Goal: Task Accomplishment & Management: Manage account settings

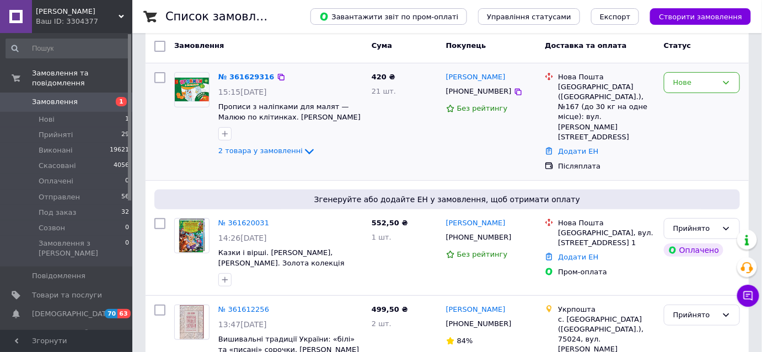
scroll to position [100, 0]
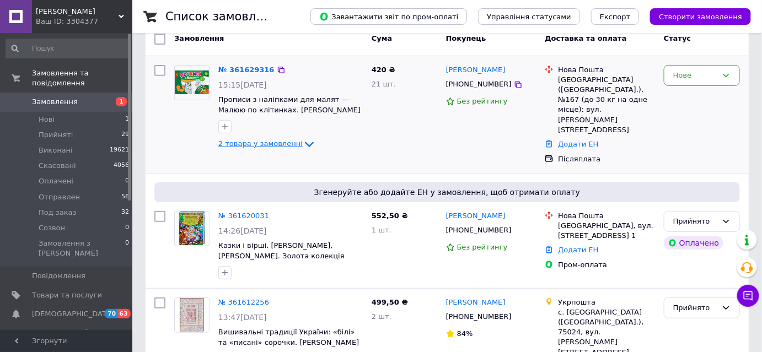
click at [287, 142] on span "2 товара у замовленні" at bounding box center [260, 143] width 84 height 8
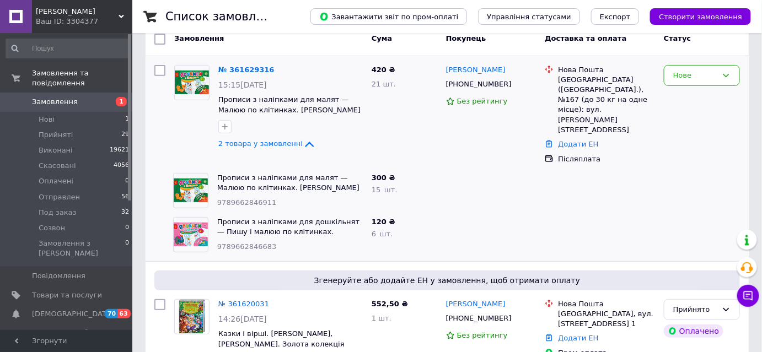
click at [250, 198] on span "9789662846911" at bounding box center [247, 202] width 60 height 8
copy span "9789662846911"
click at [245, 243] on span "9789662846683" at bounding box center [247, 247] width 60 height 8
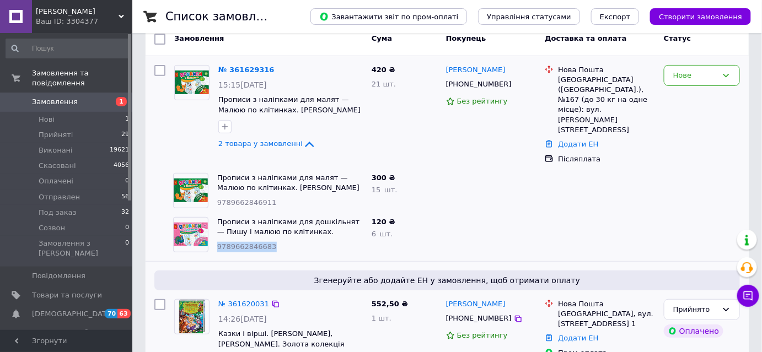
copy span "9789662846683"
click at [261, 143] on span "2 товара у замовленні" at bounding box center [260, 143] width 84 height 8
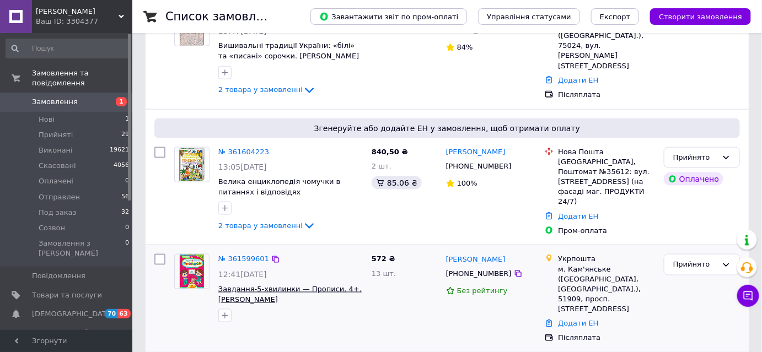
scroll to position [401, 0]
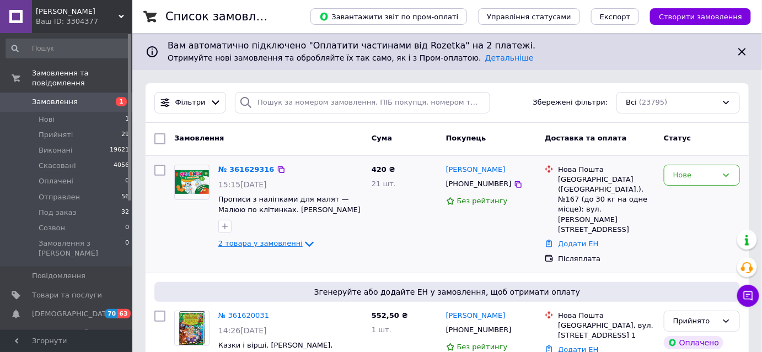
click at [275, 239] on span "2 товара у замовленні" at bounding box center [260, 243] width 84 height 8
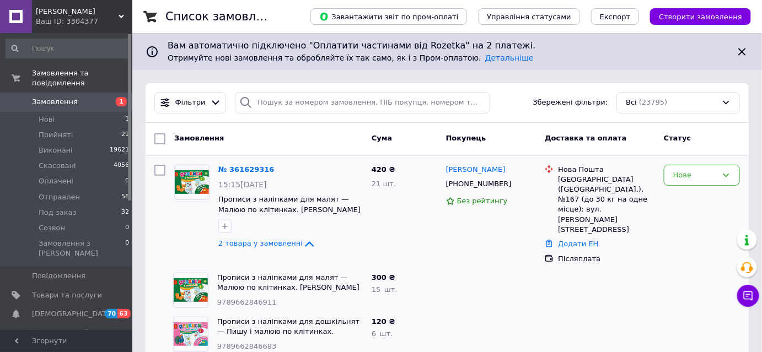
click at [240, 298] on span "9789662846911" at bounding box center [247, 302] width 60 height 8
copy span "9789662846911"
drag, startPoint x: 213, startPoint y: 261, endPoint x: 300, endPoint y: 260, distance: 87.1
click at [300, 268] on div "Прописи з наліпками для малят — Малюю по клітинках. Столяренко А. В. 9789662846…" at bounding box center [290, 290] width 154 height 44
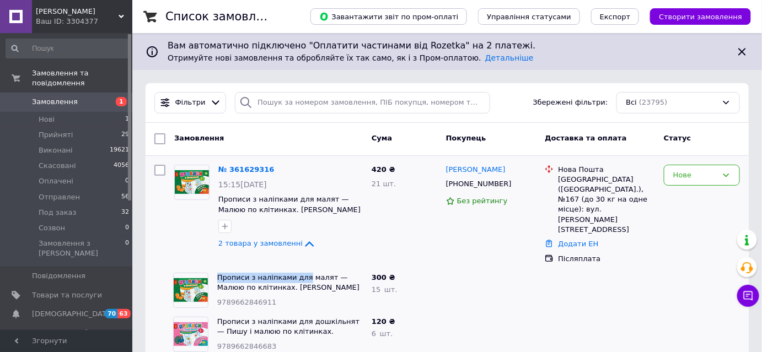
copy link "Прописи з наліпками для"
click at [719, 182] on div "Нове" at bounding box center [702, 176] width 76 height 22
click at [696, 195] on li "Прийнято" at bounding box center [701, 198] width 75 height 20
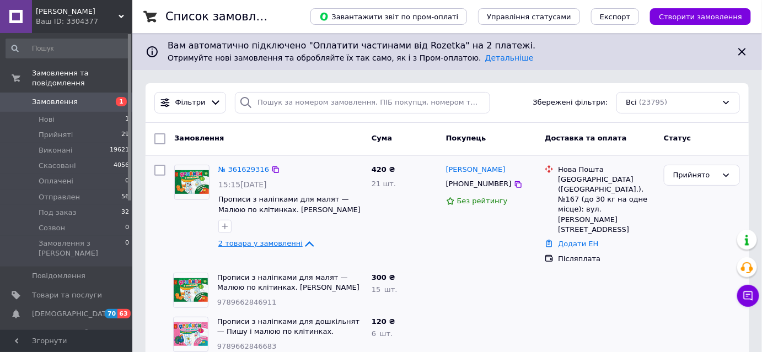
click at [273, 242] on span "2 товара у замовленні" at bounding box center [260, 243] width 84 height 8
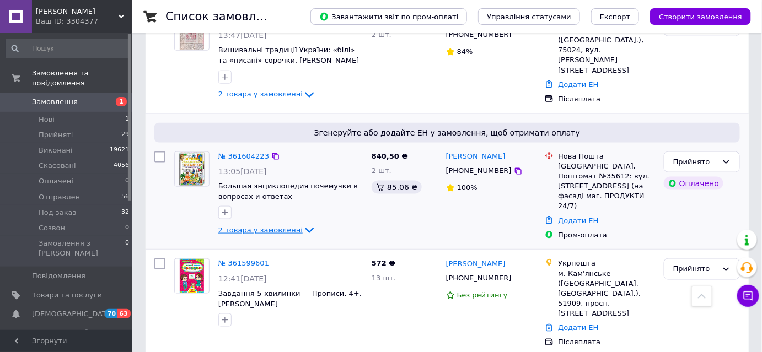
scroll to position [351, 0]
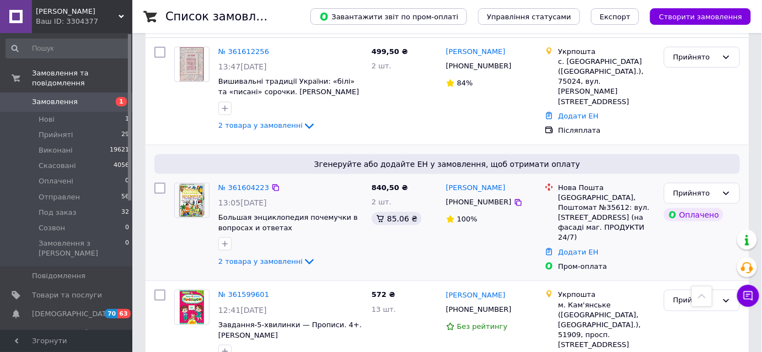
click at [287, 213] on span "Большая энциклопедия почемучки в вопросах и ответах" at bounding box center [290, 223] width 144 height 20
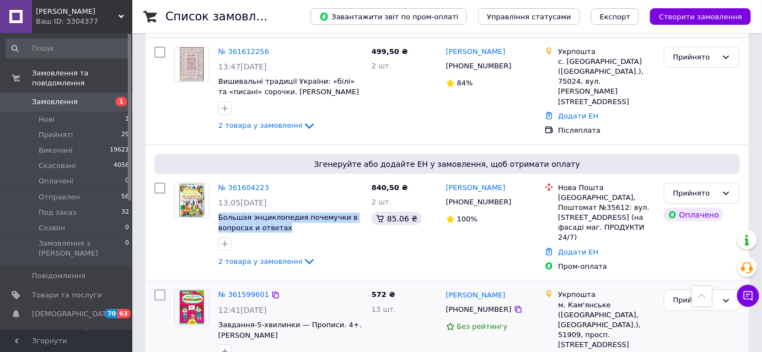
copy div "Большая энциклопедия почемучки в вопросах и ответах"
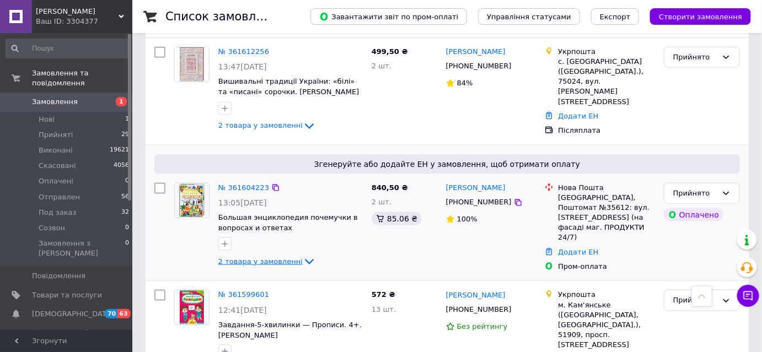
click at [256, 257] on span "2 товара у замовленні" at bounding box center [260, 261] width 84 height 8
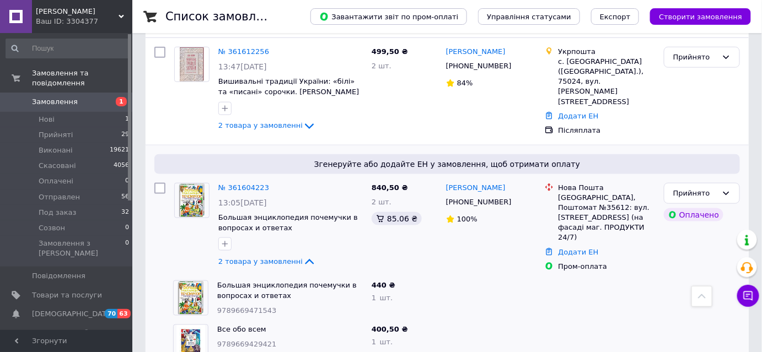
click at [267, 325] on span "Все обо всем" at bounding box center [290, 330] width 146 height 10
copy link "Все обо всем"
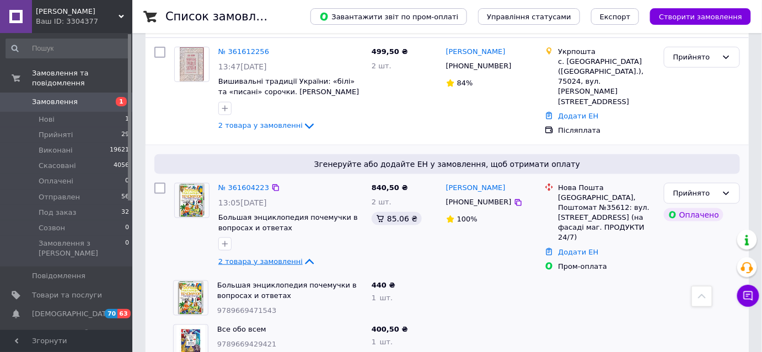
click at [266, 257] on span "2 товара у замовленні" at bounding box center [260, 261] width 84 height 8
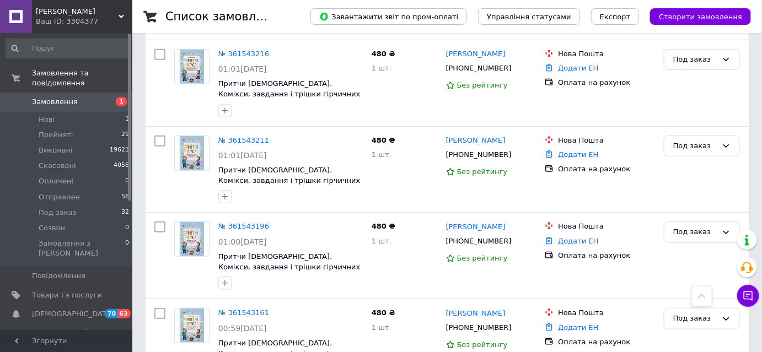
scroll to position [1604, 0]
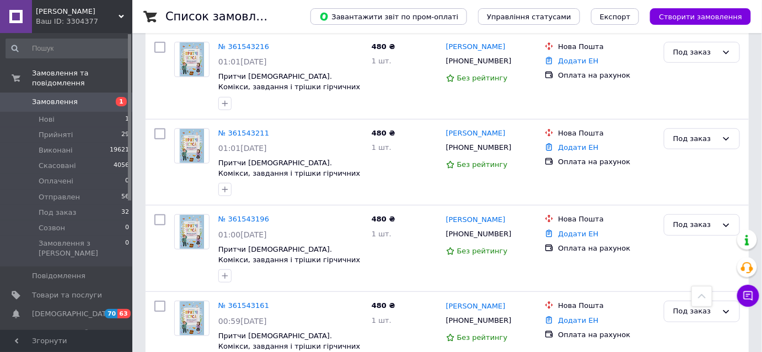
click at [42, 97] on span "Замовлення" at bounding box center [55, 102] width 46 height 10
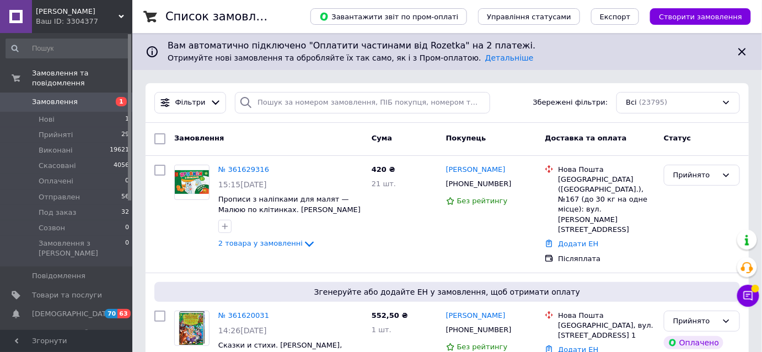
click at [84, 97] on span "Замовлення" at bounding box center [67, 102] width 70 height 10
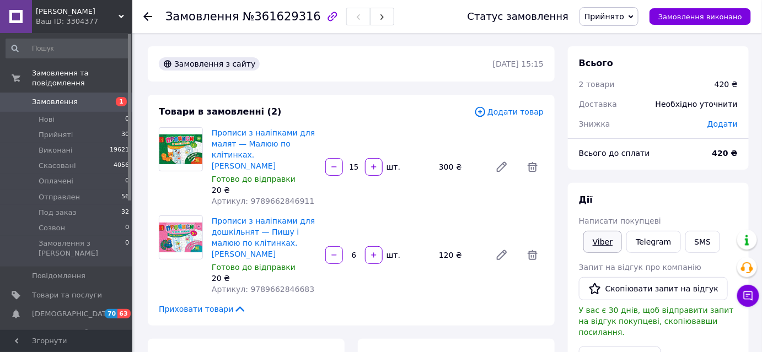
click at [602, 246] on link "Viber" at bounding box center [602, 242] width 39 height 22
click at [268, 26] on div "Замовлення №361629316" at bounding box center [305, 16] width 280 height 33
click at [269, 15] on span "№361629316" at bounding box center [282, 16] width 78 height 13
copy span "361629316"
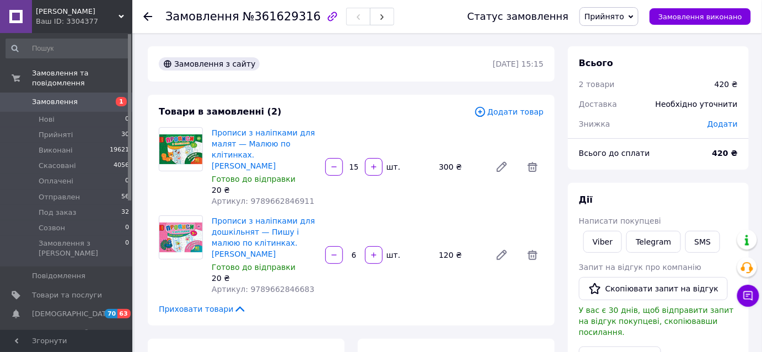
click at [286, 114] on div "Товари в замовленні (2)" at bounding box center [316, 112] width 315 height 13
click at [313, 155] on span "Прописи з наліпками для малят — Малюю по клітинках. [PERSON_NAME]" at bounding box center [264, 149] width 105 height 44
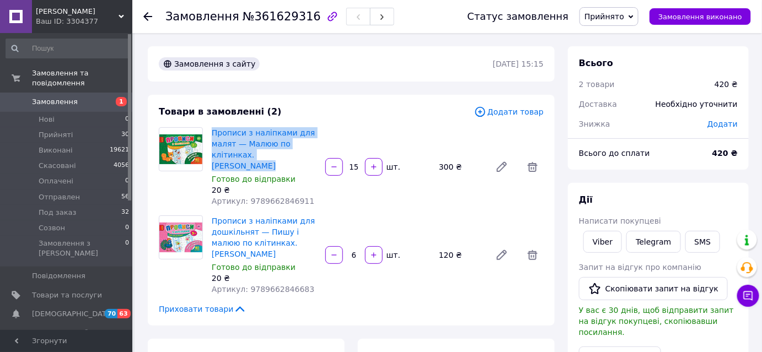
click at [313, 155] on span "Прописи з наліпками для малят — Малюю по клітинках. [PERSON_NAME]" at bounding box center [264, 149] width 105 height 44
copy link "Прописи з наліпками для малят — Малюю по клітинках. [PERSON_NAME]"
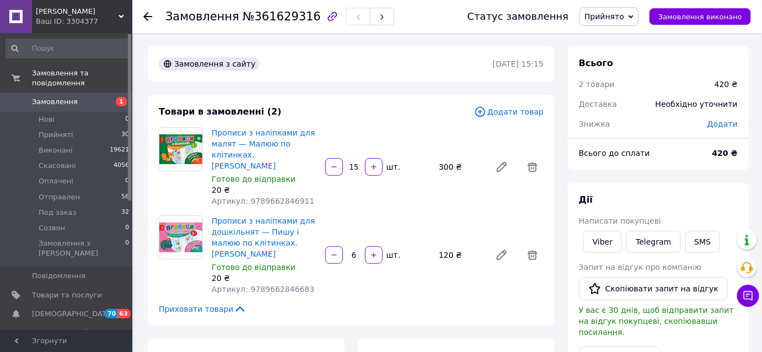
click at [334, 194] on div "Прописи з наліпками для малят — Малюю по клітинках. Столяренко А. В. Готово до …" at bounding box center [377, 167] width 341 height 84
click at [259, 245] on span "Прописи з наліпками для дошкільнят — Пишу і малюю по клітинках. Столяренко А. В." at bounding box center [264, 238] width 105 height 44
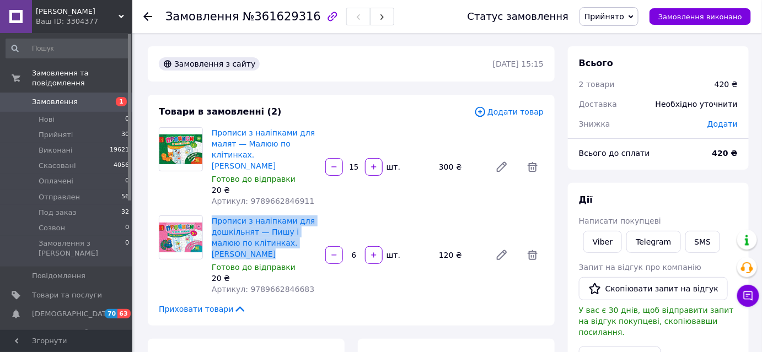
click at [259, 245] on span "Прописи з наліпками для дошкільнят — Пишу і малюю по клітинках. Столяренко А. В." at bounding box center [264, 238] width 105 height 44
copy link "Прописи з наліпками для дошкільнят — Пишу і малюю по клітинках. Столяренко А. В."
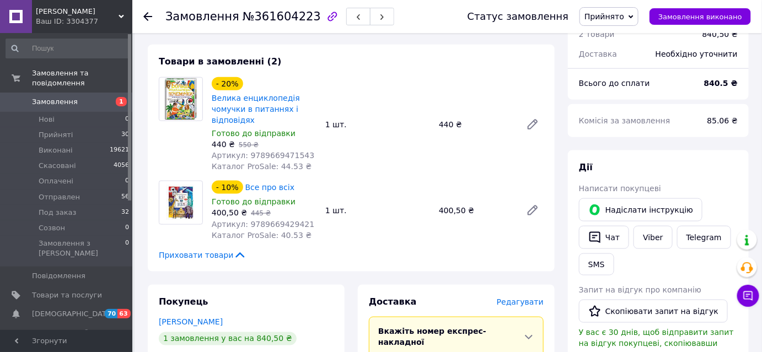
scroll to position [401, 0]
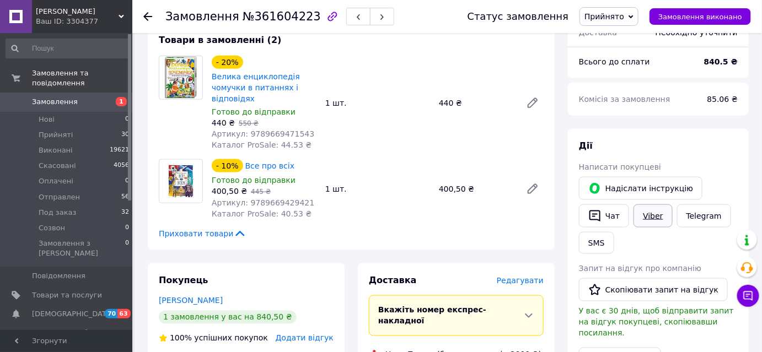
click at [648, 205] on link "Viber" at bounding box center [652, 216] width 39 height 23
click at [279, 19] on span "№361604223" at bounding box center [282, 16] width 78 height 13
click at [278, 19] on span "№361604223" at bounding box center [282, 16] width 78 height 13
copy span "361604223"
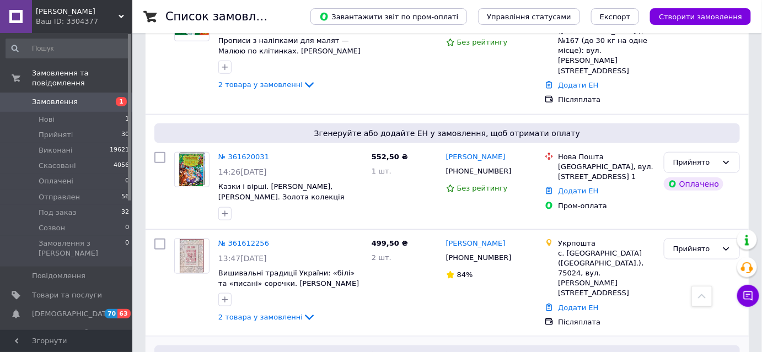
scroll to position [200, 0]
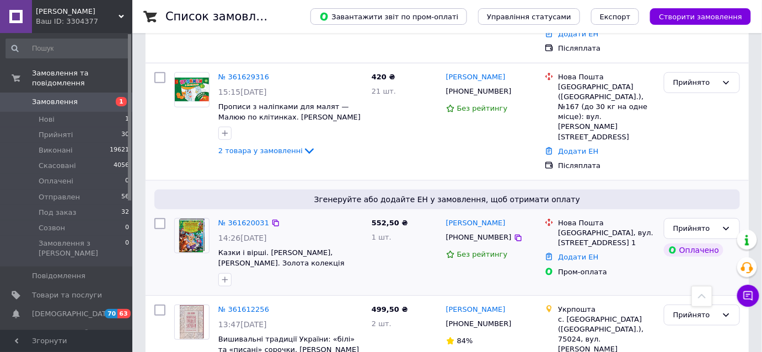
click at [278, 248] on span "Казки і вірші. [PERSON_NAME], [PERSON_NAME]. Золота колекція" at bounding box center [290, 258] width 144 height 20
click at [278, 248] on span "Казки і вірші. Чуковський, Крилов, Пушкін. Золота колекція" at bounding box center [290, 258] width 144 height 20
copy div "Казки і вірші. Чуковський, Крилов, Пушкін. Золота колекція"
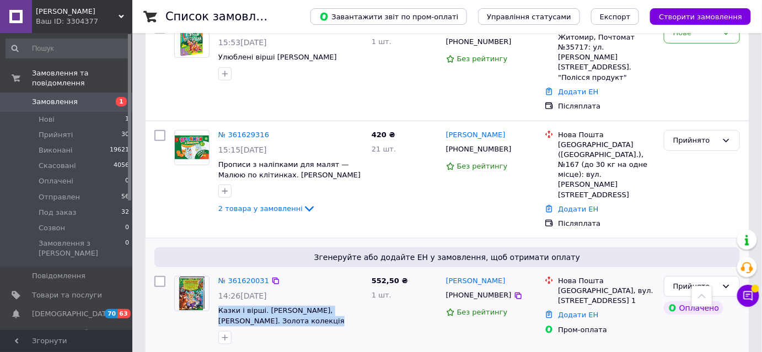
scroll to position [0, 0]
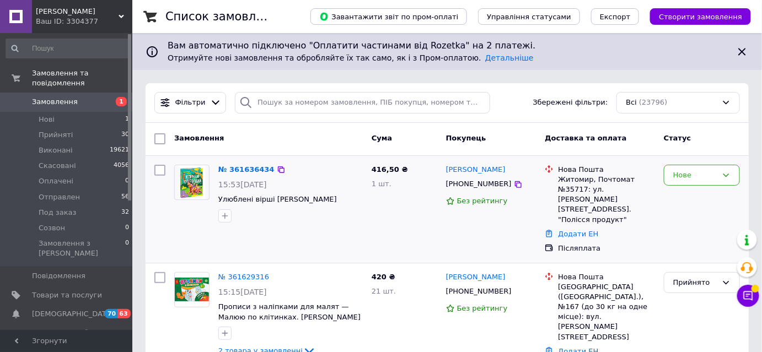
click at [331, 197] on span "Улюблені вірші Чуковський К. І." at bounding box center [290, 200] width 144 height 10
copy div "Улюблені вірші Чуковський К. І."
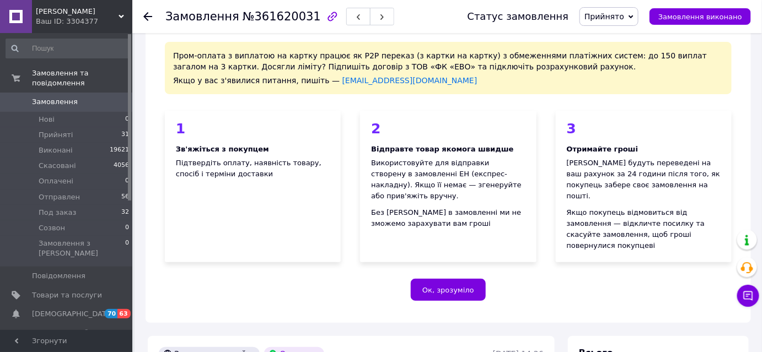
scroll to position [250, 0]
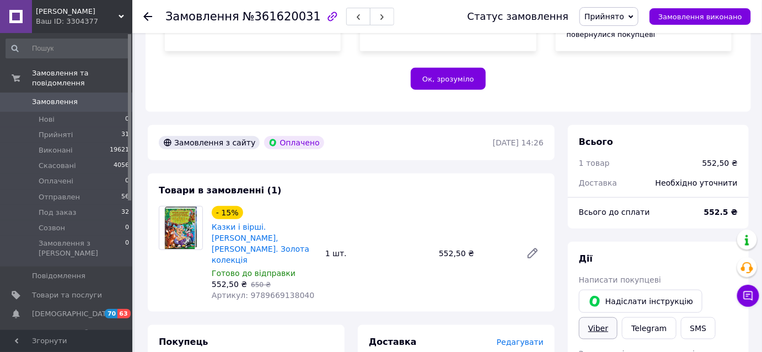
click at [617, 318] on link "Viber" at bounding box center [598, 329] width 39 height 22
click at [284, 19] on span "№361620031" at bounding box center [282, 16] width 78 height 13
copy span "361620031"
click at [272, 205] on div "- 15% Казки і вірші. Чуковський, Крилов, Пушкін. Золота колекція" at bounding box center [264, 236] width 107 height 62
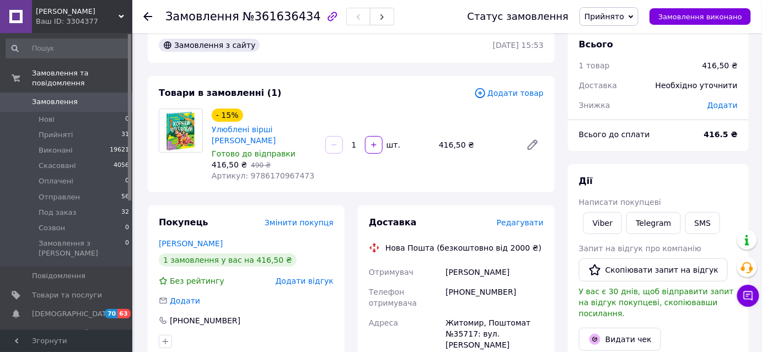
scroll to position [100, 0]
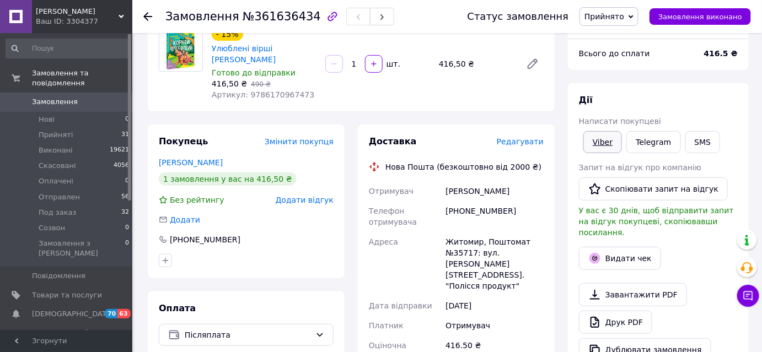
click at [611, 142] on link "Viber" at bounding box center [602, 142] width 39 height 22
click at [267, 22] on span "№361636434" at bounding box center [282, 16] width 78 height 13
copy span "361636434"
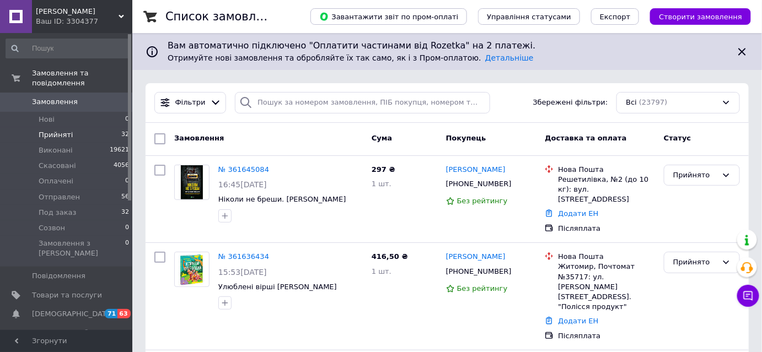
click at [60, 130] on span "Прийняті" at bounding box center [56, 135] width 34 height 10
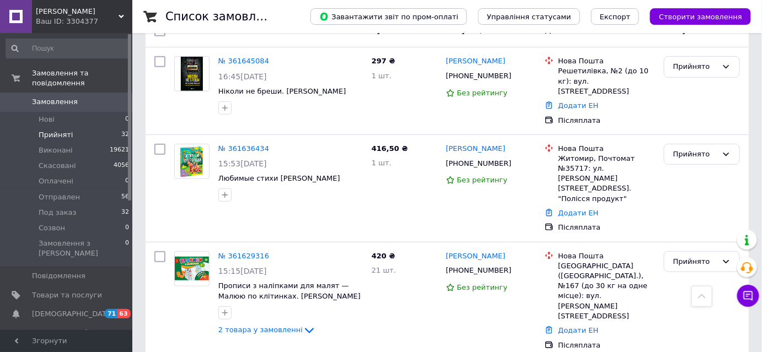
scroll to position [74, 0]
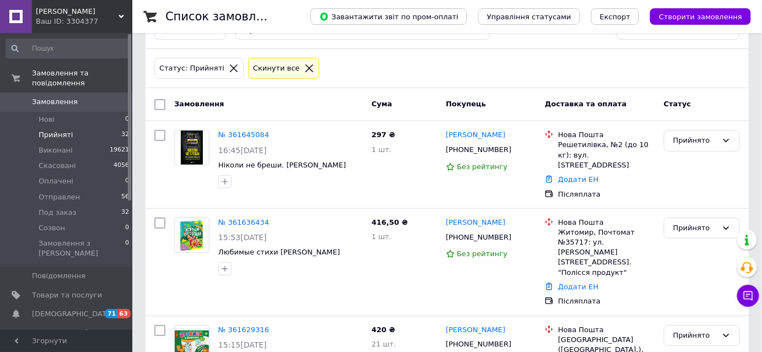
click at [100, 97] on span "Замовлення" at bounding box center [67, 102] width 70 height 10
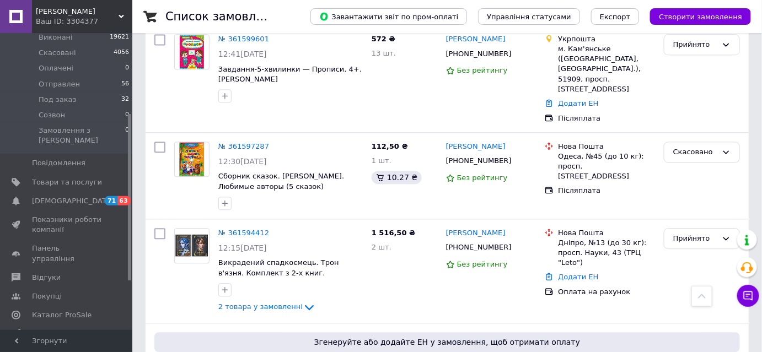
scroll to position [150, 0]
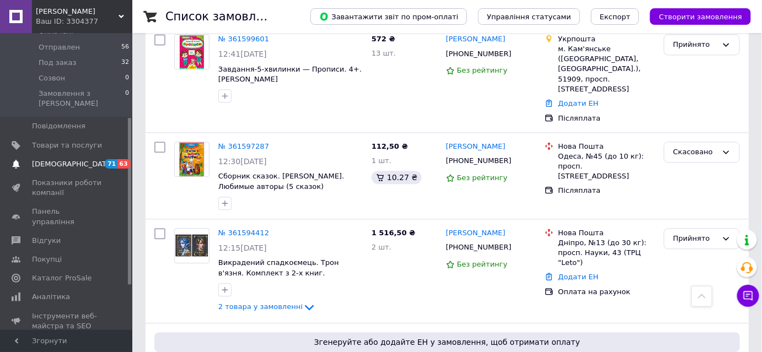
click at [84, 159] on span "[DEMOGRAPHIC_DATA]" at bounding box center [67, 164] width 70 height 10
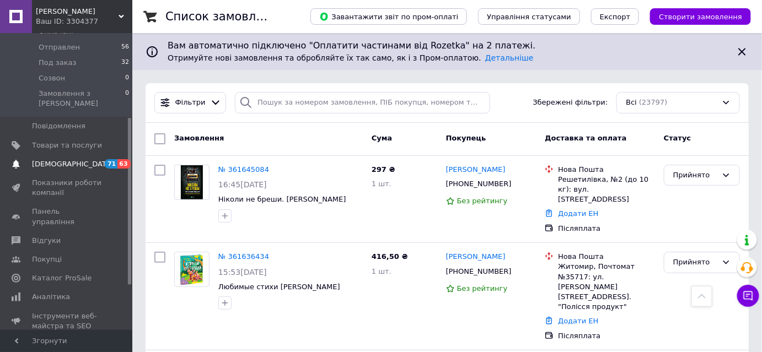
scroll to position [56, 0]
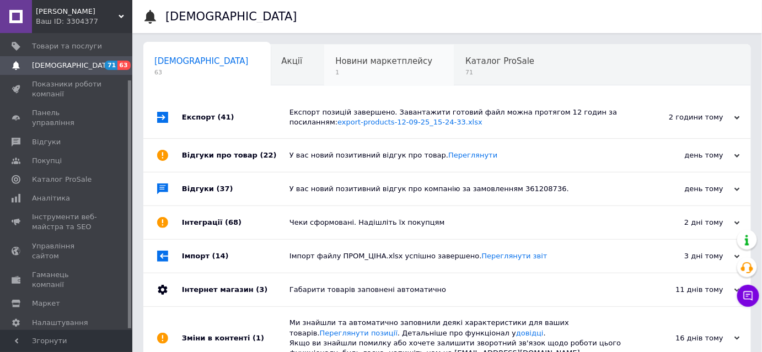
click at [335, 66] on span "Новини маркетплейсу" at bounding box center [383, 61] width 97 height 10
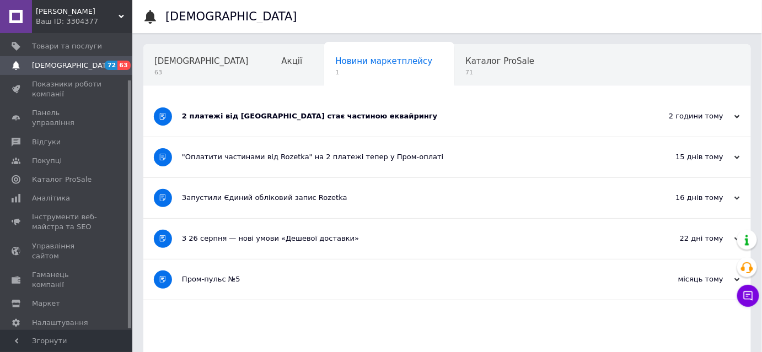
click at [299, 116] on div "2 платежі від Rozetka стає частиною еквайрингу" at bounding box center [406, 116] width 448 height 10
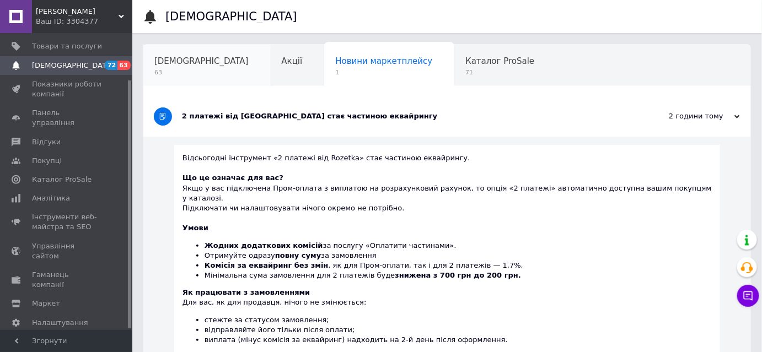
click at [165, 69] on span "63" at bounding box center [201, 72] width 94 height 8
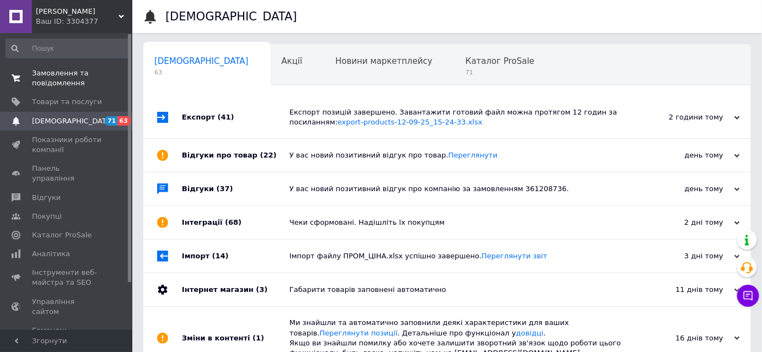
click at [76, 71] on span "Замовлення та повідомлення" at bounding box center [67, 78] width 70 height 20
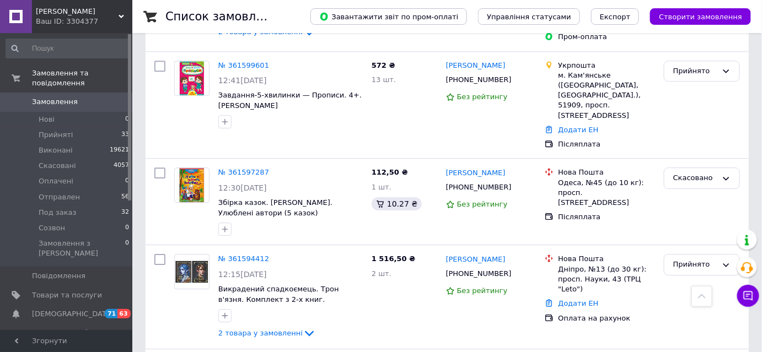
scroll to position [1052, 0]
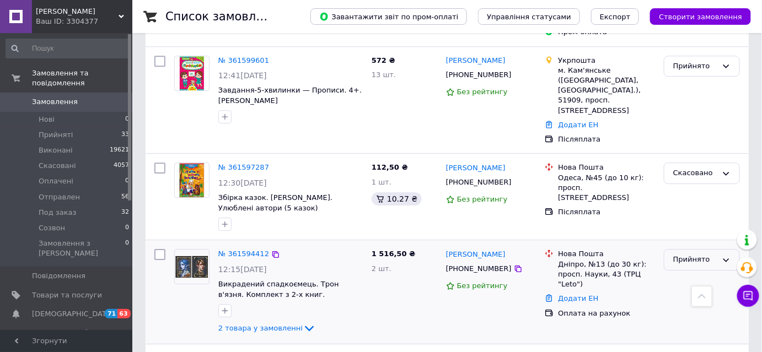
click at [714, 254] on div "Прийнято" at bounding box center [695, 260] width 44 height 12
click at [684, 293] on li "Скасовано" at bounding box center [701, 303] width 75 height 20
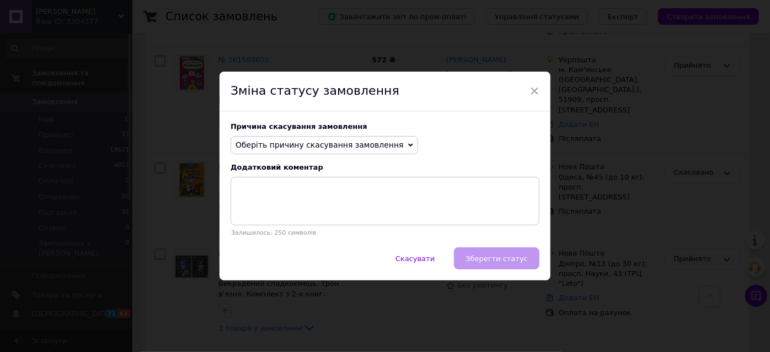
click at [373, 143] on span "Оберіть причину скасування замовлення" at bounding box center [319, 145] width 168 height 9
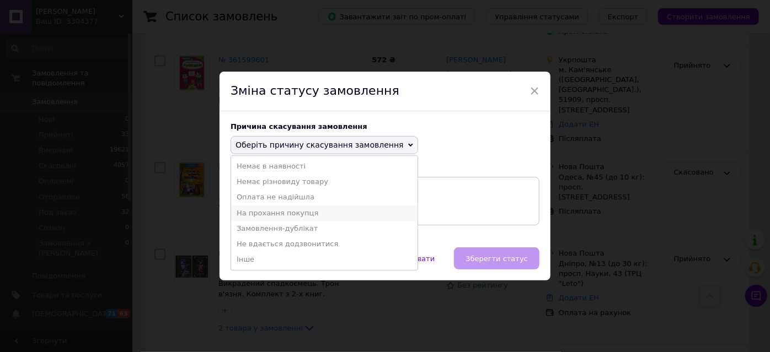
click at [335, 210] on li "На прохання покупця" at bounding box center [324, 213] width 186 height 15
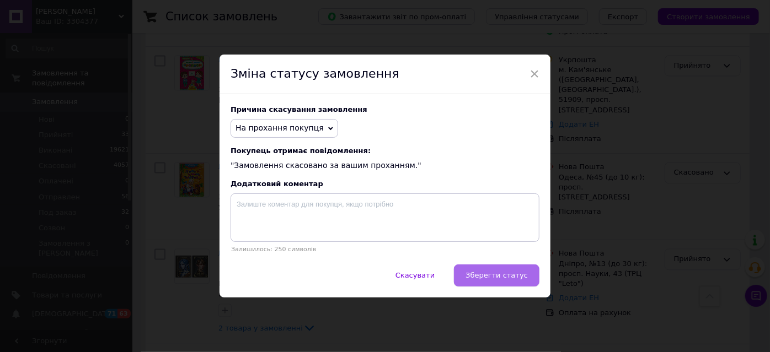
click at [504, 270] on button "Зберегти статус" at bounding box center [496, 276] width 85 height 22
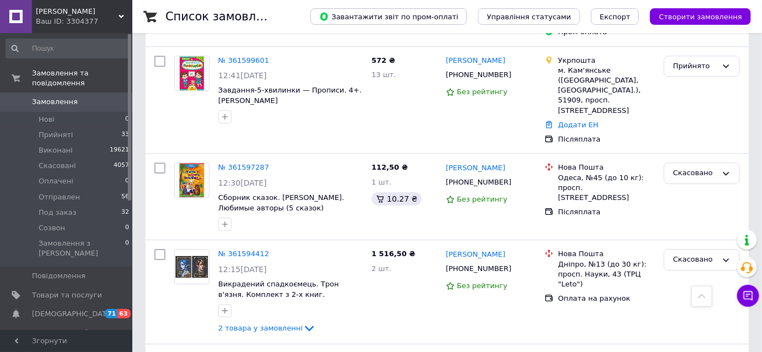
click at [77, 97] on span "Замовлення" at bounding box center [67, 102] width 70 height 10
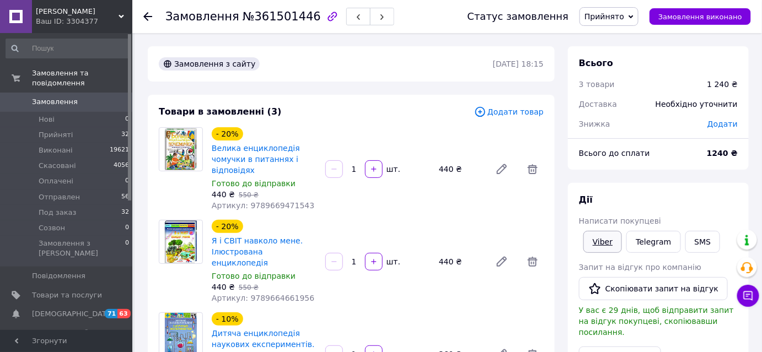
click at [601, 239] on link "Viber" at bounding box center [602, 242] width 39 height 22
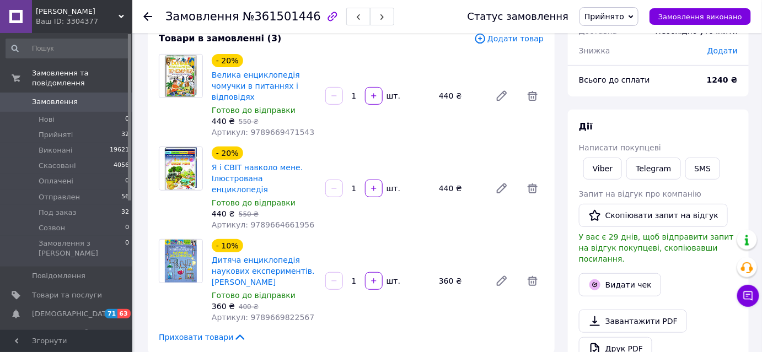
scroll to position [50, 0]
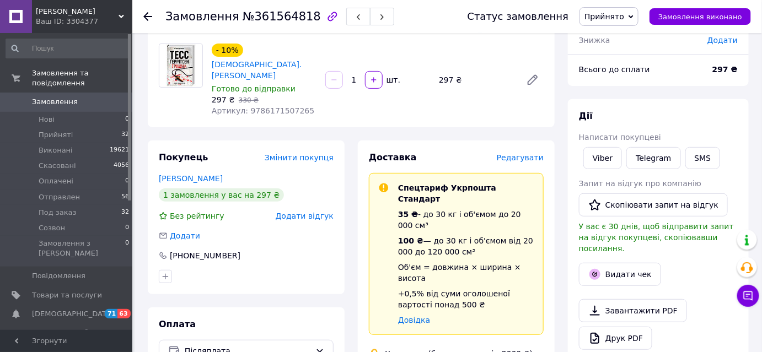
scroll to position [100, 0]
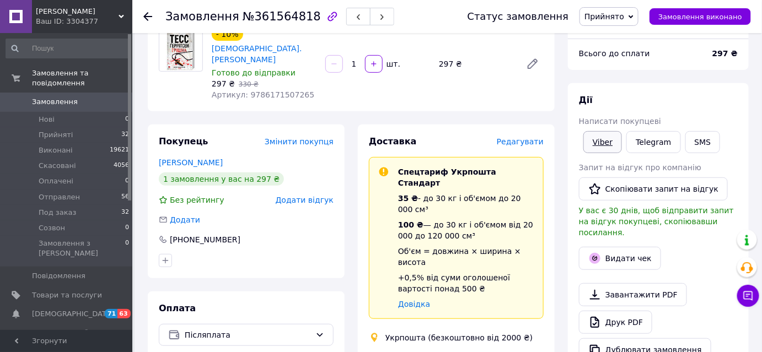
click at [585, 145] on link "Viber" at bounding box center [602, 142] width 39 height 22
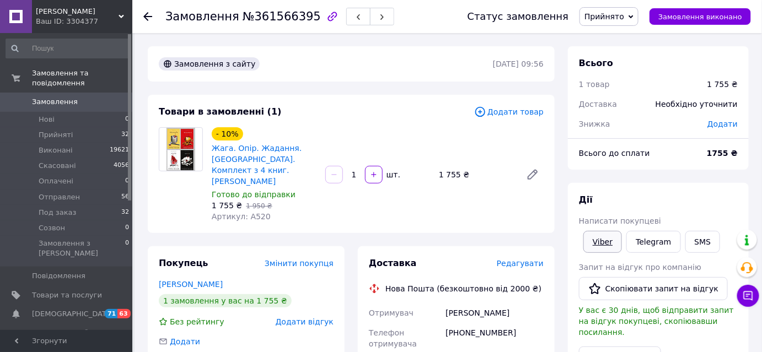
click at [594, 238] on link "Viber" at bounding box center [602, 242] width 39 height 22
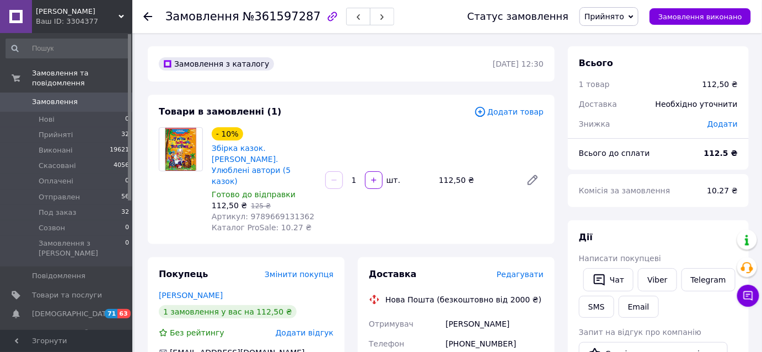
click at [438, 217] on div "- 10% Збірка казок. [PERSON_NAME]. Улюблені автори (5 казок) [PERSON_NAME] до в…" at bounding box center [377, 180] width 341 height 110
click at [647, 280] on link "Viber" at bounding box center [657, 279] width 39 height 23
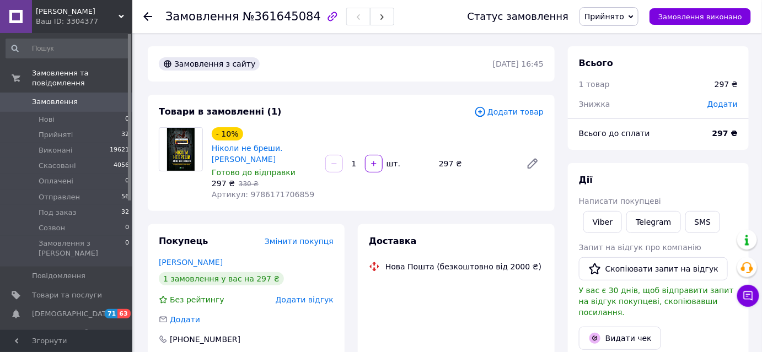
click at [262, 186] on div "297 ₴   330 ₴" at bounding box center [264, 183] width 105 height 11
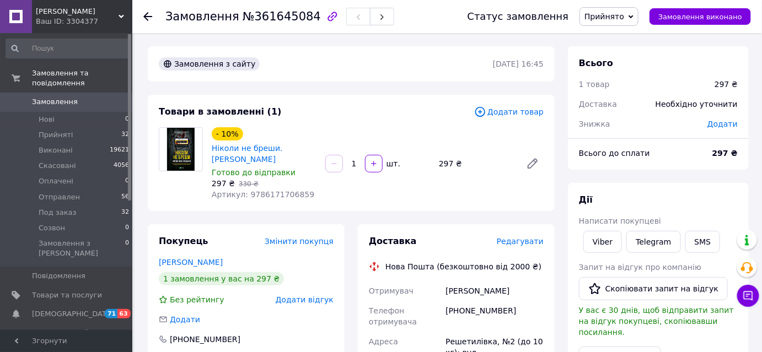
click at [266, 194] on span "Артикул: 9786171706859" at bounding box center [263, 194] width 103 height 9
copy span "9786171706859"
click at [601, 240] on link "Viber" at bounding box center [602, 242] width 39 height 22
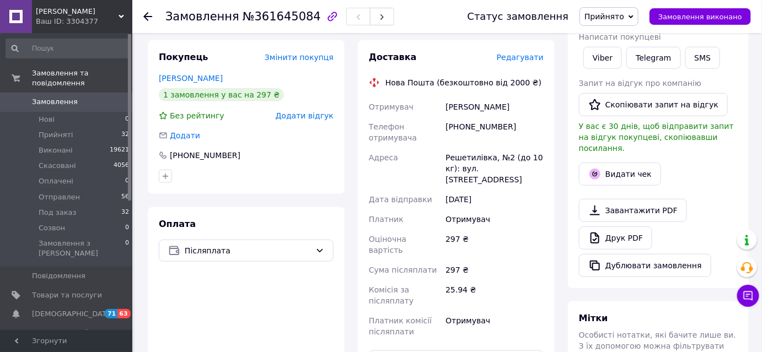
scroll to position [200, 0]
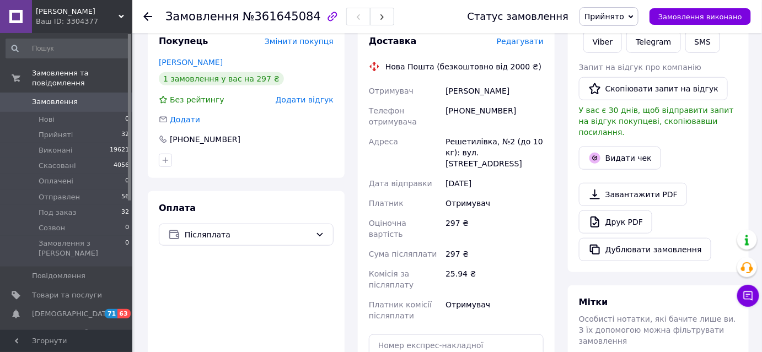
click at [283, 10] on span "№361645084" at bounding box center [282, 16] width 78 height 13
copy span "361645084"
click at [234, 158] on div at bounding box center [246, 161] width 179 height 18
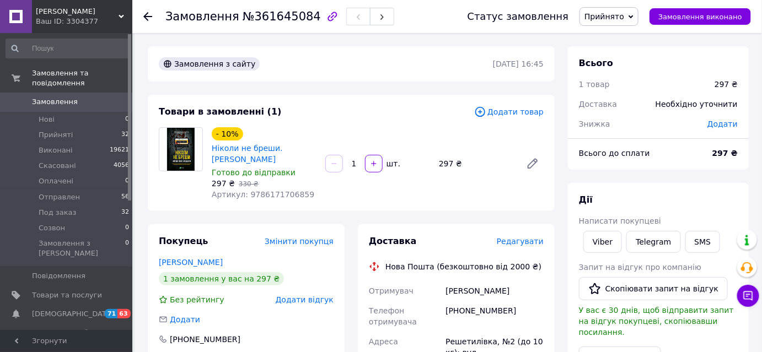
scroll to position [0, 0]
click at [245, 161] on span "Ніколи не бреши. [PERSON_NAME]" at bounding box center [264, 154] width 105 height 22
copy link "Ніколи не бреши. [PERSON_NAME]"
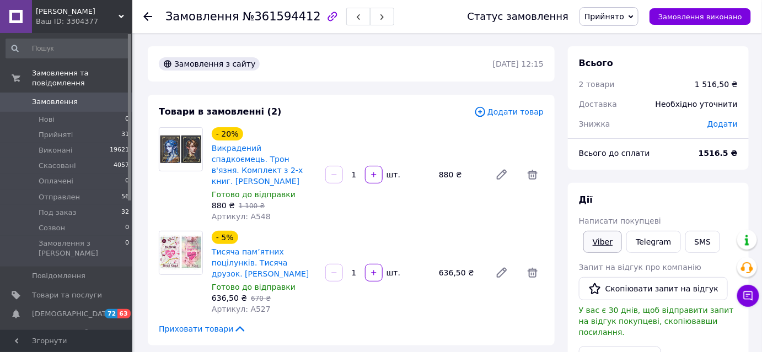
click at [609, 242] on link "Viber" at bounding box center [602, 242] width 39 height 22
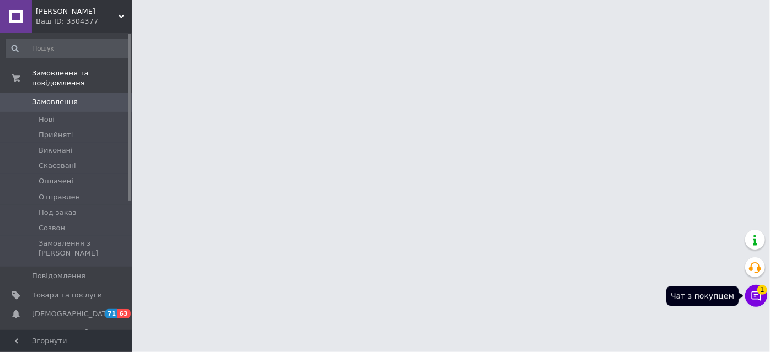
click at [757, 300] on icon at bounding box center [755, 296] width 11 height 11
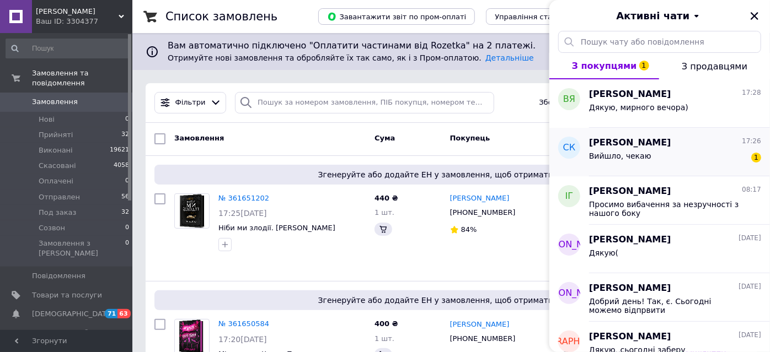
click at [687, 155] on div "Вийшло, чекаю 1" at bounding box center [675, 158] width 172 height 18
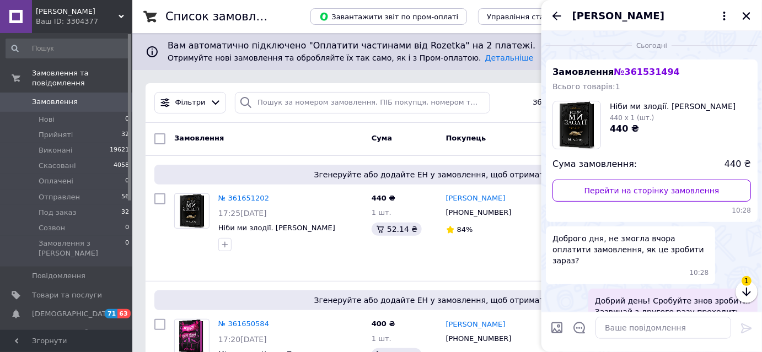
scroll to position [66, 0]
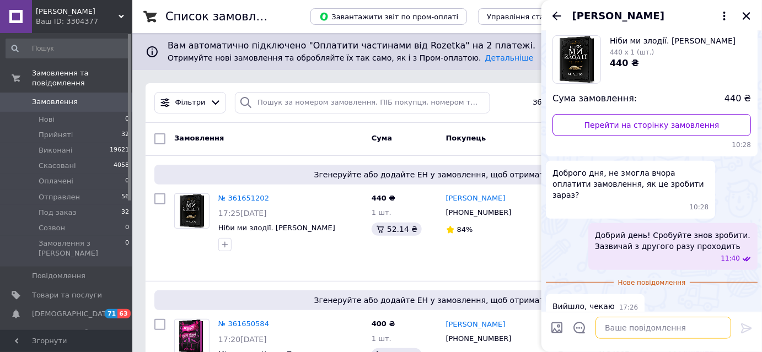
click at [626, 329] on textarea at bounding box center [663, 328] width 136 height 22
type textarea "д"
paste textarea "Дякуємо за замовлення!Завтра поїде до Вас) Гарного Вам дня)"
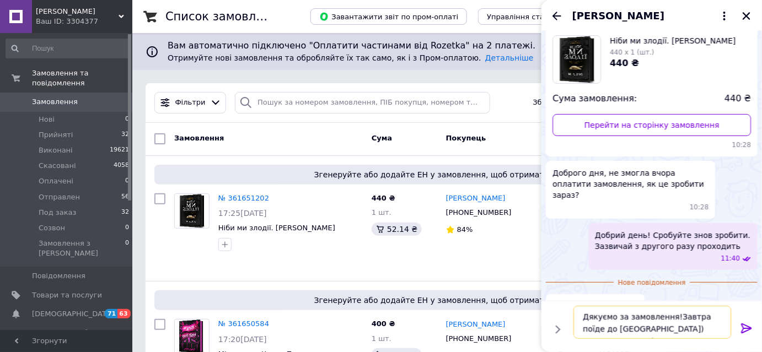
click at [664, 329] on textarea "Дякуємо за замовлення!Завтра поїде до Вас) Гарного Вам дня)" at bounding box center [652, 322] width 158 height 33
type textarea "Дякуємо за замовлення!Завтра поїде до Вас) Гарного Вам вечора)"
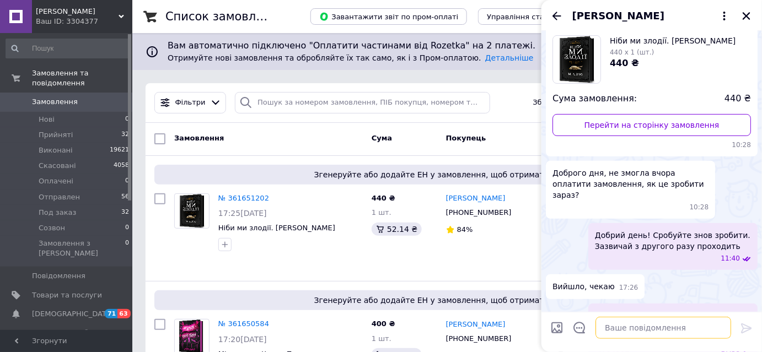
scroll to position [97, 0]
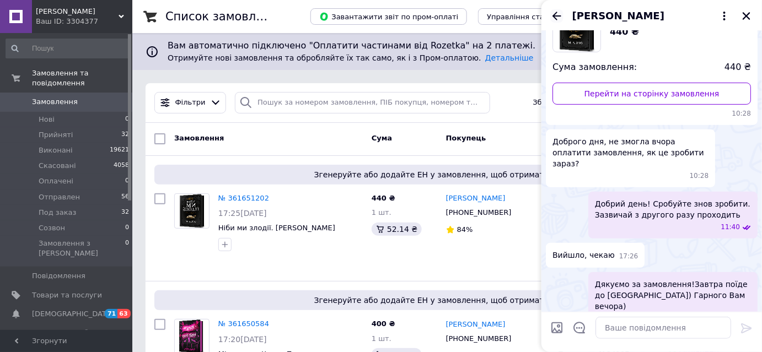
click at [560, 15] on icon "Назад" at bounding box center [556, 16] width 9 height 8
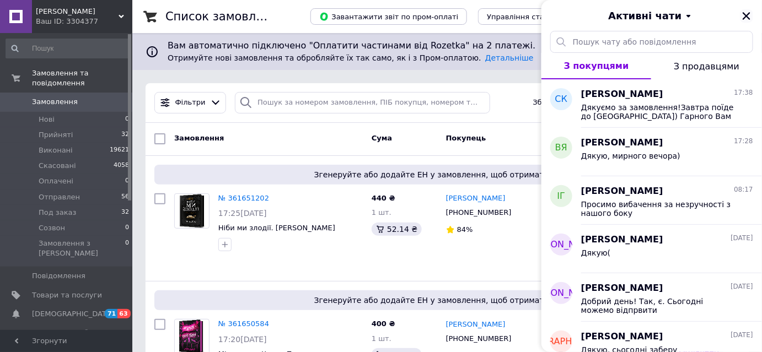
click at [744, 13] on icon "Закрити" at bounding box center [747, 16] width 8 height 8
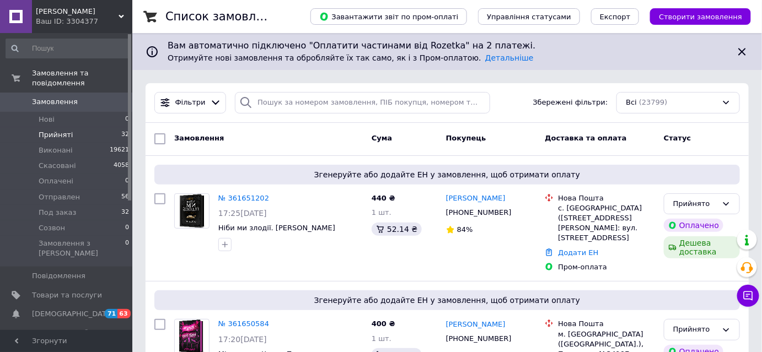
click at [77, 127] on li "Прийняті 32" at bounding box center [68, 134] width 136 height 15
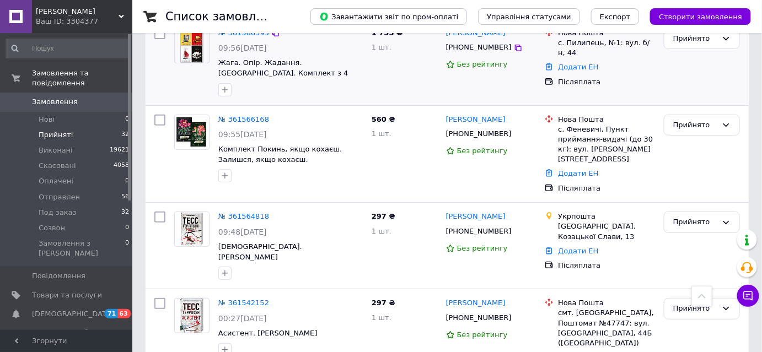
scroll to position [1503, 0]
